Goal: Find specific page/section: Find specific page/section

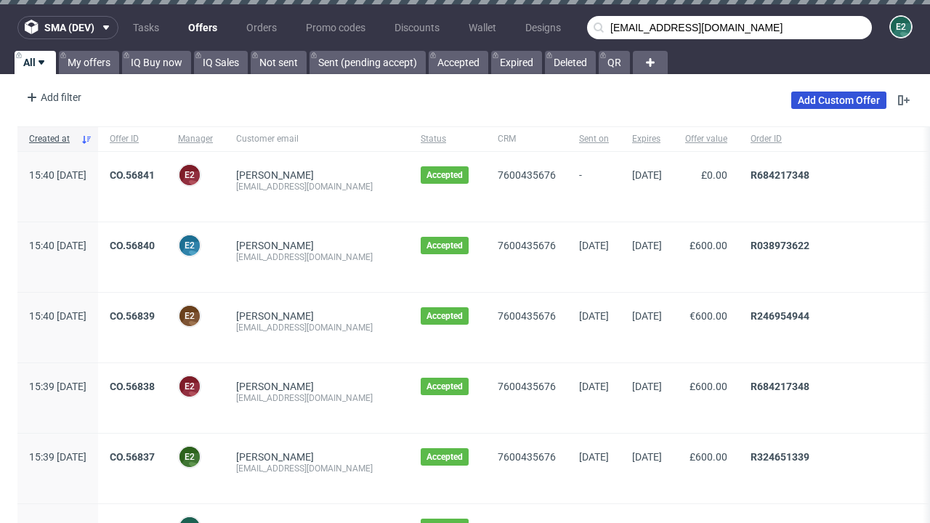
type input "[EMAIL_ADDRESS][DOMAIN_NAME]"
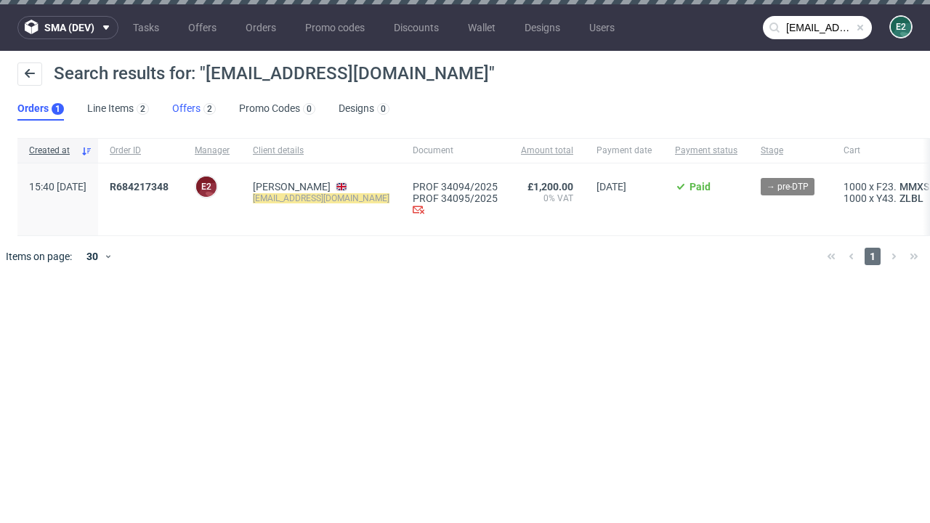
click at [194, 109] on link "Offers 2" at bounding box center [194, 108] width 44 height 23
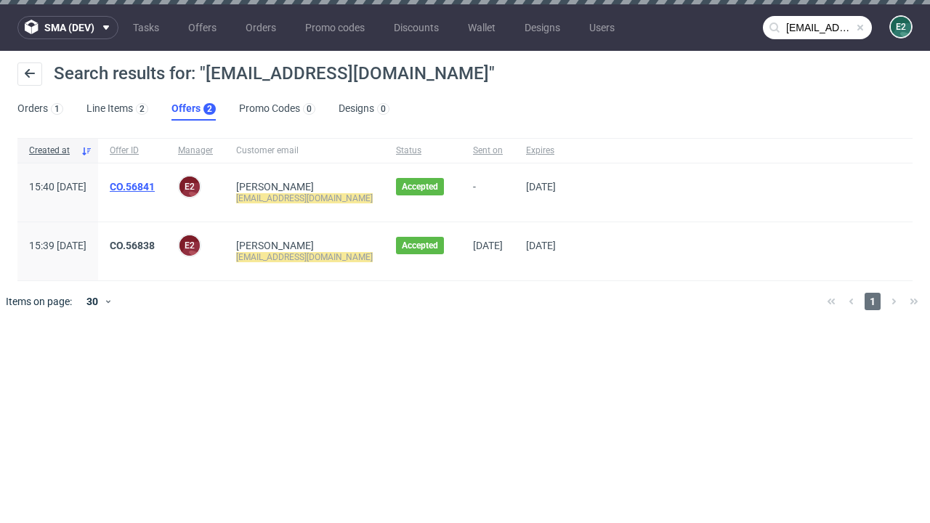
click at [155, 187] on link "CO.56841" at bounding box center [132, 187] width 45 height 12
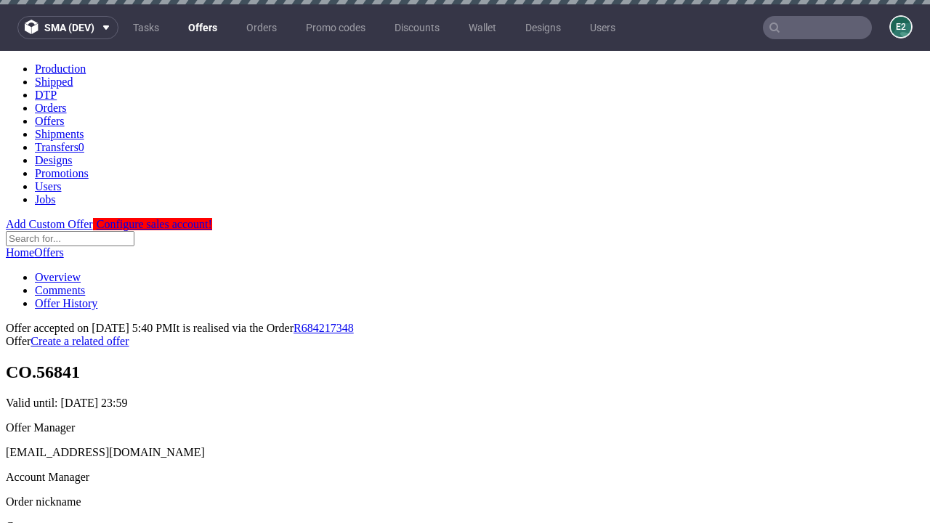
scroll to position [4, 0]
